Goal: Transaction & Acquisition: Purchase product/service

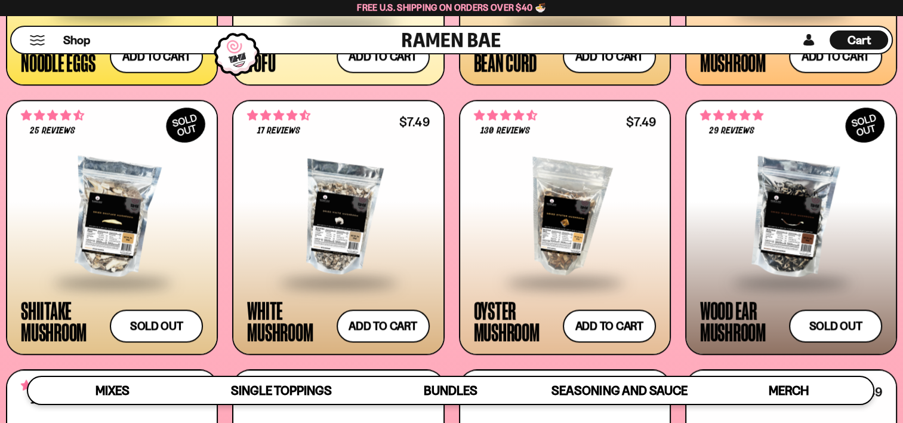
scroll to position [1597, 0]
click at [540, 233] on div at bounding box center [565, 217] width 182 height 125
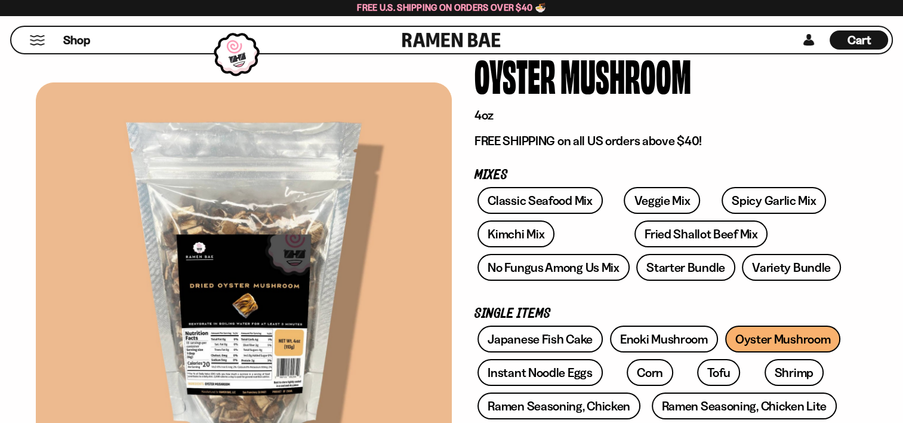
scroll to position [91, 0]
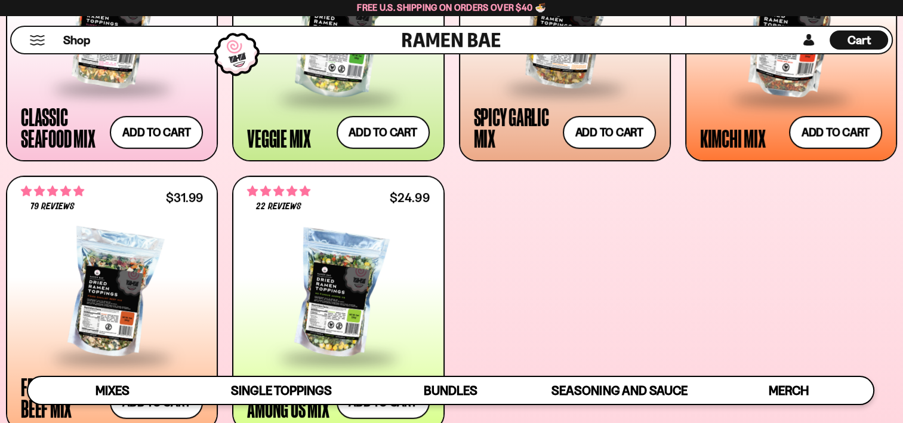
scroll to position [708, 0]
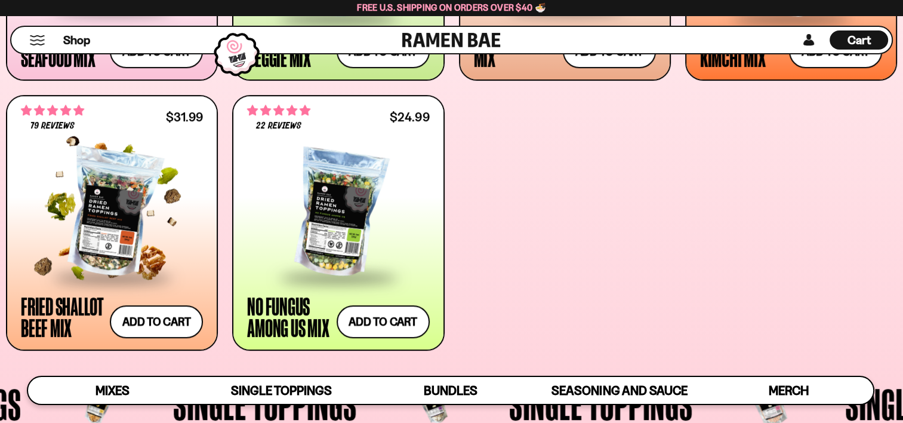
click at [134, 212] on div at bounding box center [112, 212] width 182 height 125
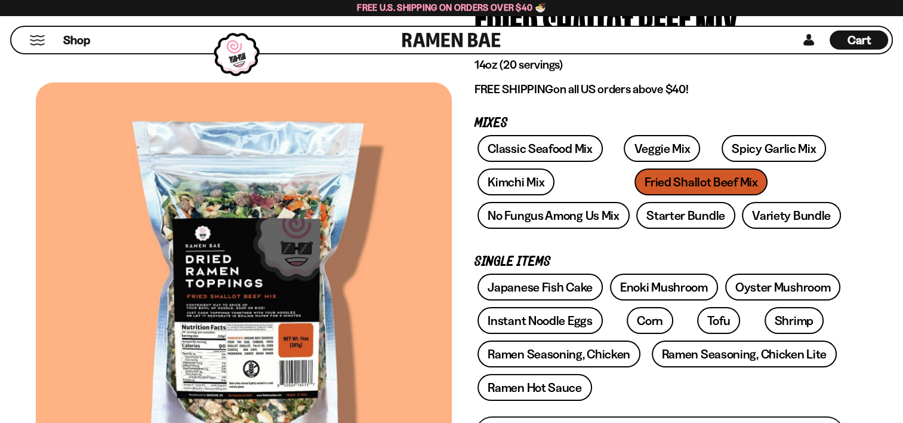
scroll to position [140, 0]
